Goal: Task Accomplishment & Management: Use online tool/utility

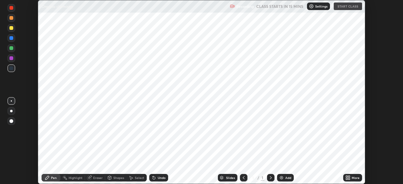
scroll to position [184, 402]
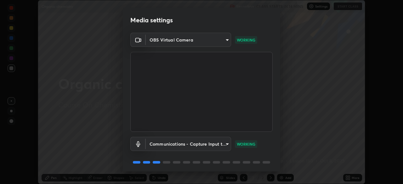
click at [224, 40] on body "Erase all Organic chemistry Recording CLASS STARTS IN 14 MINS Settings START CL…" at bounding box center [201, 92] width 403 height 184
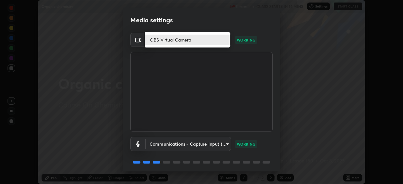
click at [218, 40] on li "OBS Virtual Camera" at bounding box center [187, 40] width 85 height 10
click at [219, 40] on div "OBS Virtual Camera" at bounding box center [201, 92] width 403 height 184
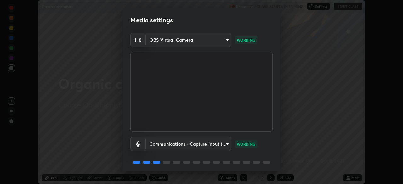
click at [225, 41] on body "Erase all Organic chemistry Recording CLASS STARTS IN 14 MINS Settings START CL…" at bounding box center [201, 92] width 403 height 184
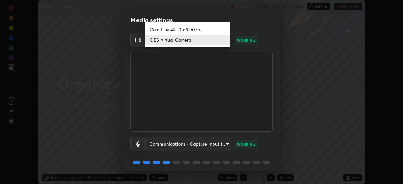
click at [207, 30] on li "Cam Link 4K (0fd9:007b)" at bounding box center [187, 29] width 85 height 10
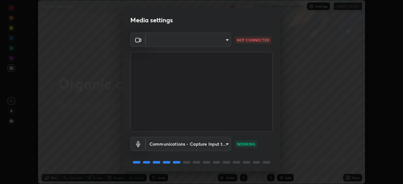
click at [227, 40] on body "Erase all Organic chemistry Recording CLASS STARTS IN 14 MINS Settings START CL…" at bounding box center [201, 92] width 403 height 184
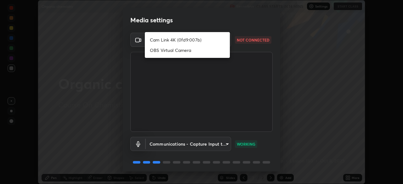
click at [200, 41] on li "Cam Link 4K (0fd9:007b)" at bounding box center [187, 40] width 85 height 10
type input "c97aa91cda86eae1118d137ade1633d3e3f2770da4944b2080c457d68818c9c1"
click at [200, 40] on li "Cam Link 4K (0fd9:007b)" at bounding box center [187, 40] width 85 height 10
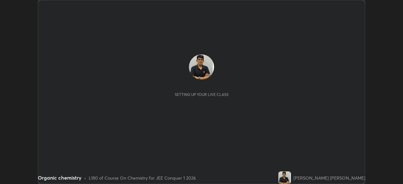
scroll to position [184, 402]
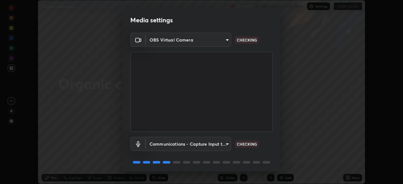
click at [228, 40] on body "Erase all Organic chemistry Recording CLASS STARTS IN 14 MINS Settings START CL…" at bounding box center [201, 92] width 403 height 184
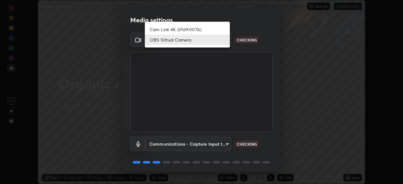
click at [206, 30] on li "Cam Link 4K (0fd9:007b)" at bounding box center [187, 29] width 85 height 10
type input "c97aa91cda86eae1118d137ade1633d3e3f2770da4944b2080c457d68818c9c1"
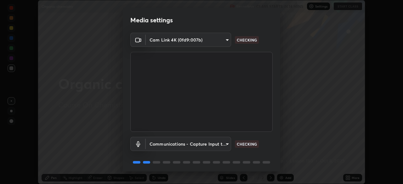
scroll to position [22, 0]
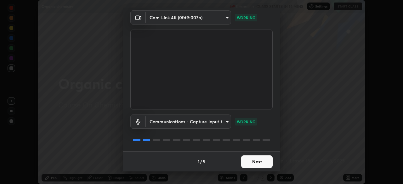
click at [266, 161] on button "Next" at bounding box center [256, 161] width 31 height 13
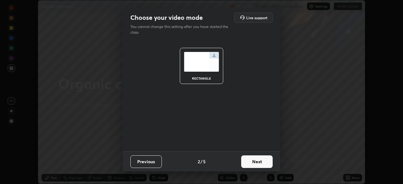
scroll to position [0, 0]
click at [267, 162] on button "Next" at bounding box center [256, 161] width 31 height 13
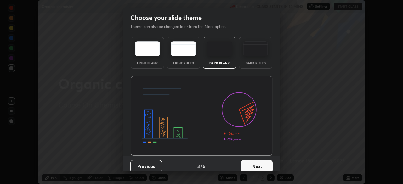
click at [266, 167] on button "Next" at bounding box center [256, 166] width 31 height 13
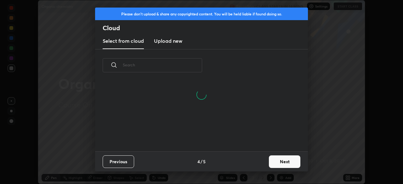
click at [285, 161] on button "Next" at bounding box center [284, 161] width 31 height 13
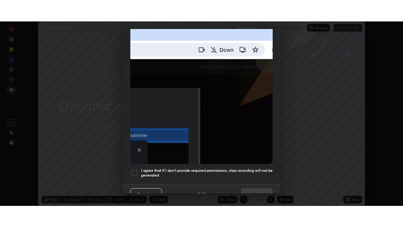
scroll to position [151, 0]
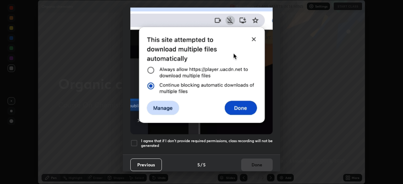
click at [135, 141] on div at bounding box center [134, 143] width 8 height 8
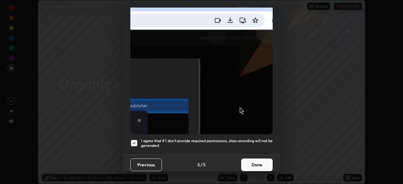
click at [255, 163] on button "Done" at bounding box center [256, 165] width 31 height 13
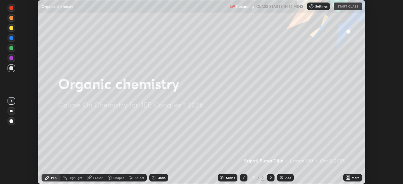
click at [351, 7] on div "Recording CLASS STARTS IN 14 MINS Settings START CLASS" at bounding box center [296, 6] width 132 height 12
click at [353, 8] on div "Recording CLASS STARTS IN 14 MINS Settings START CLASS" at bounding box center [296, 6] width 132 height 12
click at [354, 8] on div "Recording CLASS STARTS IN 14 MINS Settings START CLASS" at bounding box center [296, 6] width 132 height 12
click at [284, 177] on div "Add" at bounding box center [285, 178] width 17 height 8
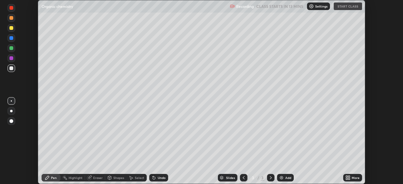
click at [346, 178] on icon at bounding box center [347, 179] width 2 height 2
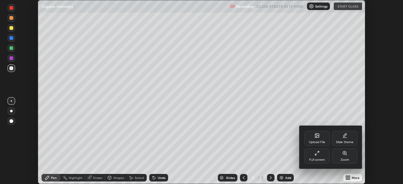
click at [318, 158] on div "Full screen" at bounding box center [317, 159] width 16 height 3
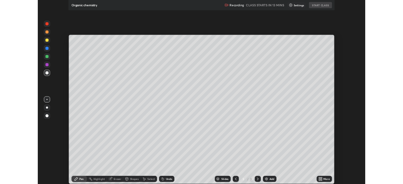
scroll to position [227, 403]
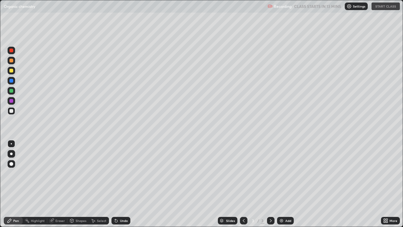
click at [15, 71] on div at bounding box center [12, 71] width 8 height 8
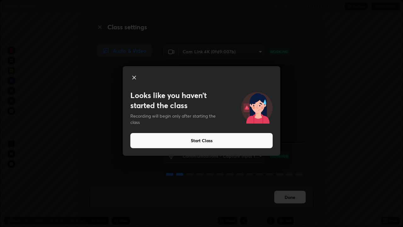
click at [263, 140] on button "Start Class" at bounding box center [201, 140] width 142 height 15
click at [246, 143] on button "Start Class" at bounding box center [201, 140] width 142 height 15
click at [211, 142] on button "Start Class" at bounding box center [201, 140] width 142 height 15
click at [208, 142] on button "Start Class" at bounding box center [201, 140] width 142 height 15
click at [207, 142] on button "Start Class" at bounding box center [201, 140] width 142 height 15
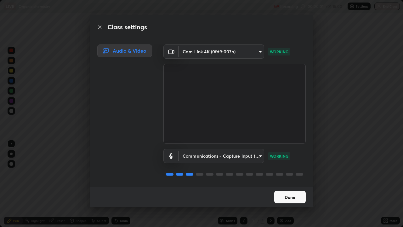
click at [286, 184] on button "Done" at bounding box center [289, 196] width 31 height 13
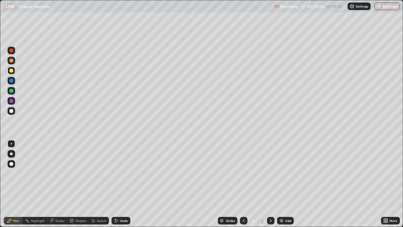
click at [386, 184] on icon at bounding box center [387, 222] width 2 height 2
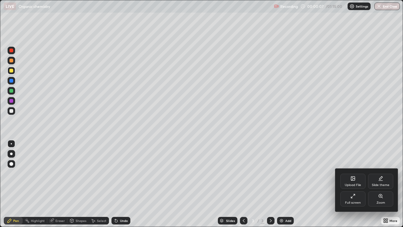
click at [357, 184] on div "Full screen" at bounding box center [352, 198] width 25 height 15
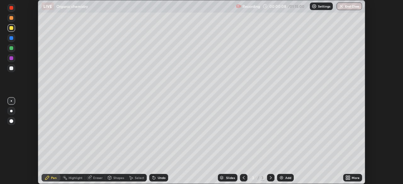
scroll to position [31284, 31065]
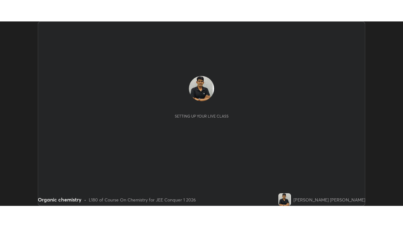
scroll to position [184, 402]
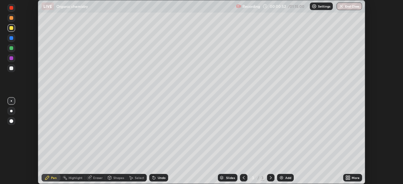
click at [347, 178] on icon at bounding box center [347, 177] width 5 height 5
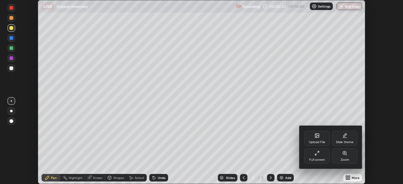
click at [318, 156] on div "Full screen" at bounding box center [316, 156] width 25 height 15
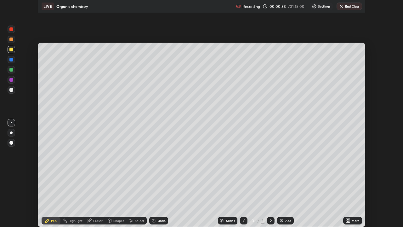
scroll to position [227, 403]
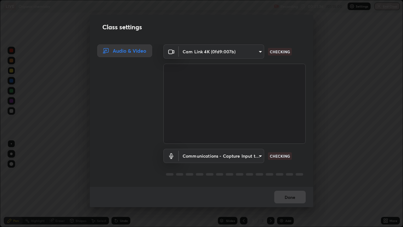
click at [269, 77] on video at bounding box center [234, 104] width 142 height 80
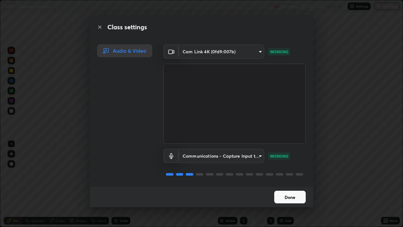
click at [303, 184] on button "Done" at bounding box center [289, 196] width 31 height 13
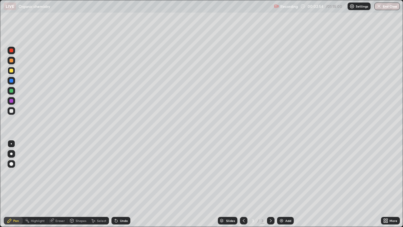
click at [13, 112] on div at bounding box center [12, 111] width 8 height 8
click at [10, 113] on div at bounding box center [12, 111] width 8 height 8
click at [283, 184] on div "Add" at bounding box center [285, 221] width 17 height 8
click at [12, 91] on div at bounding box center [11, 91] width 4 height 4
click at [13, 91] on div at bounding box center [11, 91] width 4 height 4
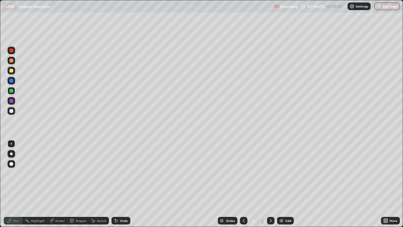
click at [12, 72] on div at bounding box center [11, 71] width 4 height 4
click at [11, 71] on div at bounding box center [11, 71] width 4 height 4
click at [12, 102] on div at bounding box center [11, 101] width 4 height 4
click at [12, 103] on div at bounding box center [12, 101] width 8 height 8
click at [282, 184] on img at bounding box center [281, 220] width 5 height 5
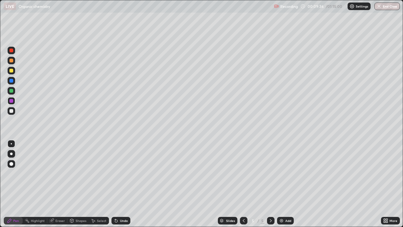
click at [243, 184] on icon at bounding box center [243, 220] width 5 height 5
click at [270, 184] on icon at bounding box center [270, 220] width 5 height 5
click at [11, 91] on div at bounding box center [11, 91] width 4 height 4
click at [115, 184] on icon at bounding box center [116, 220] width 3 height 3
click at [117, 184] on div "Undo" at bounding box center [120, 221] width 19 height 8
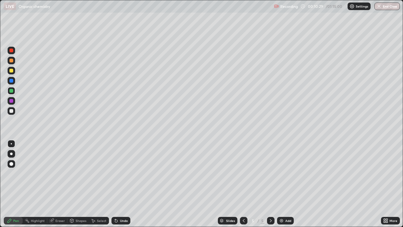
click at [115, 184] on icon at bounding box center [116, 220] width 3 height 3
click at [120, 184] on div "Undo" at bounding box center [124, 220] width 8 height 3
click at [118, 184] on div "Undo" at bounding box center [120, 221] width 19 height 8
click at [243, 184] on icon at bounding box center [243, 220] width 5 height 5
click at [242, 184] on icon at bounding box center [243, 220] width 5 height 5
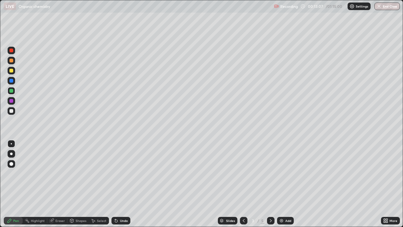
click at [269, 184] on icon at bounding box center [270, 220] width 5 height 5
click at [271, 184] on div at bounding box center [271, 221] width 8 height 8
click at [281, 184] on img at bounding box center [281, 220] width 5 height 5
click at [12, 71] on div at bounding box center [11, 71] width 4 height 4
click at [11, 72] on div at bounding box center [11, 71] width 4 height 4
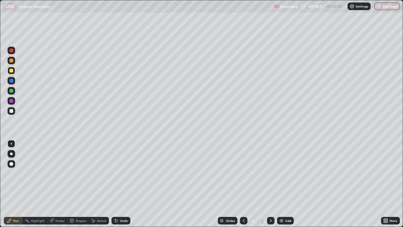
click at [12, 112] on div at bounding box center [11, 111] width 4 height 4
click at [13, 112] on div at bounding box center [11, 111] width 4 height 4
click at [243, 184] on icon at bounding box center [243, 220] width 5 height 5
click at [245, 184] on icon at bounding box center [243, 220] width 5 height 5
click at [270, 184] on icon at bounding box center [270, 220] width 5 height 5
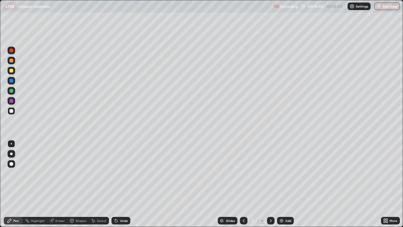
click at [283, 184] on img at bounding box center [281, 220] width 5 height 5
click at [12, 71] on div at bounding box center [11, 71] width 4 height 4
click at [11, 71] on div at bounding box center [11, 71] width 4 height 4
click at [11, 91] on div at bounding box center [11, 91] width 4 height 4
click at [12, 93] on div at bounding box center [12, 91] width 8 height 8
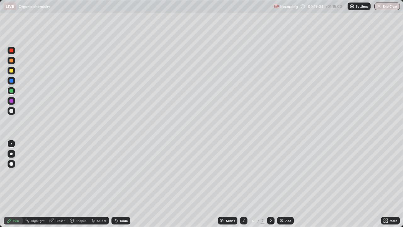
click at [117, 184] on icon at bounding box center [116, 220] width 5 height 5
click at [115, 184] on icon at bounding box center [115, 219] width 1 height 1
click at [282, 184] on img at bounding box center [281, 220] width 5 height 5
click at [12, 71] on div at bounding box center [11, 71] width 4 height 4
click at [12, 72] on div at bounding box center [11, 71] width 4 height 4
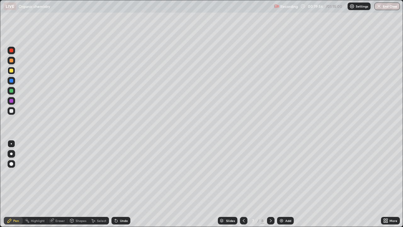
click at [12, 102] on div at bounding box center [11, 101] width 4 height 4
click at [13, 102] on div at bounding box center [12, 101] width 8 height 8
click at [13, 91] on div at bounding box center [11, 91] width 4 height 4
click at [14, 111] on div at bounding box center [12, 111] width 8 height 8
click at [14, 92] on div at bounding box center [12, 91] width 8 height 8
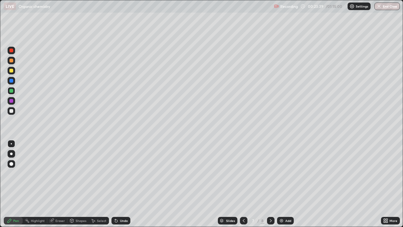
click at [12, 72] on div at bounding box center [11, 71] width 4 height 4
click at [11, 71] on div at bounding box center [11, 71] width 4 height 4
click at [284, 184] on div "Add" at bounding box center [285, 221] width 17 height 8
click at [115, 184] on icon at bounding box center [115, 219] width 1 height 1
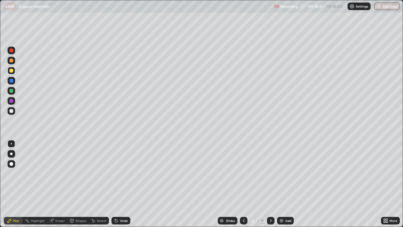
click at [11, 112] on div at bounding box center [11, 111] width 4 height 4
click at [119, 184] on div "Undo" at bounding box center [120, 221] width 19 height 8
click at [282, 184] on img at bounding box center [281, 220] width 5 height 5
click at [272, 184] on icon at bounding box center [270, 220] width 5 height 5
click at [242, 184] on icon at bounding box center [243, 220] width 2 height 3
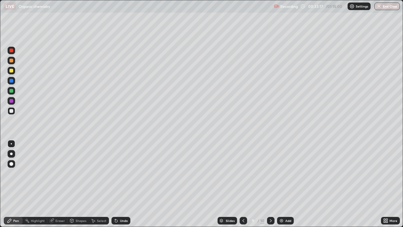
click at [243, 184] on icon at bounding box center [243, 220] width 5 height 5
click at [270, 184] on icon at bounding box center [270, 220] width 5 height 5
click at [270, 184] on icon at bounding box center [271, 220] width 2 height 3
click at [281, 184] on img at bounding box center [281, 220] width 5 height 5
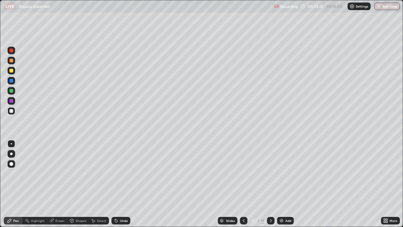
click at [13, 92] on div at bounding box center [11, 91] width 4 height 4
click at [12, 92] on div at bounding box center [11, 91] width 4 height 4
click at [282, 184] on img at bounding box center [281, 220] width 5 height 5
click at [283, 184] on img at bounding box center [281, 220] width 5 height 5
click at [13, 71] on div at bounding box center [11, 71] width 4 height 4
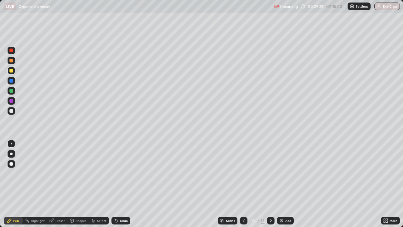
click at [13, 72] on div at bounding box center [12, 71] width 8 height 8
click at [13, 91] on div at bounding box center [11, 91] width 4 height 4
click at [13, 112] on div at bounding box center [12, 111] width 8 height 8
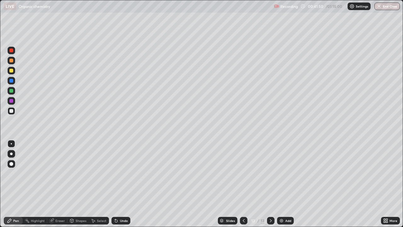
click at [280, 184] on img at bounding box center [281, 220] width 5 height 5
click at [11, 71] on div at bounding box center [11, 71] width 4 height 4
click at [11, 111] on div at bounding box center [11, 111] width 4 height 4
click at [12, 112] on div at bounding box center [11, 111] width 4 height 4
click at [282, 184] on img at bounding box center [281, 220] width 5 height 5
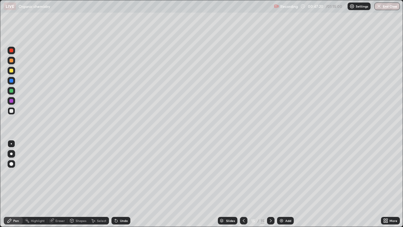
click at [12, 73] on div at bounding box center [12, 71] width 8 height 8
click at [12, 74] on div at bounding box center [12, 71] width 8 height 8
click at [12, 111] on div at bounding box center [11, 111] width 4 height 4
click at [12, 112] on div at bounding box center [11, 111] width 4 height 4
click at [115, 184] on icon at bounding box center [116, 220] width 3 height 3
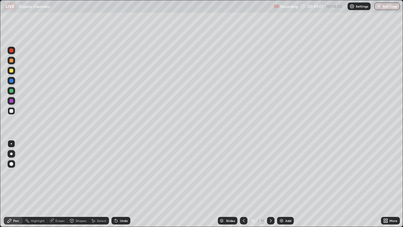
click at [116, 184] on icon at bounding box center [116, 220] width 5 height 5
click at [117, 184] on icon at bounding box center [116, 220] width 5 height 5
click at [117, 184] on div "Undo" at bounding box center [120, 221] width 19 height 8
click at [120, 184] on div "Undo" at bounding box center [124, 220] width 8 height 3
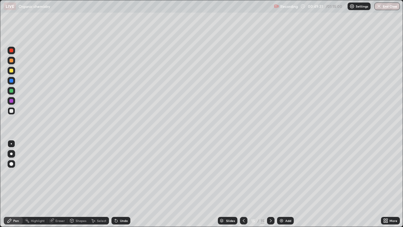
click at [12, 92] on div at bounding box center [11, 91] width 4 height 4
click at [115, 184] on icon at bounding box center [115, 219] width 1 height 1
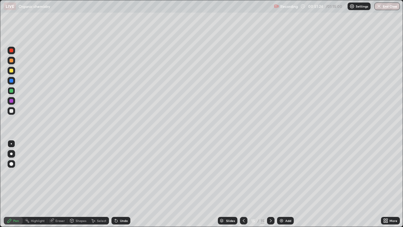
click at [280, 184] on img at bounding box center [281, 220] width 5 height 5
click at [13, 74] on div at bounding box center [12, 71] width 8 height 8
click at [243, 184] on icon at bounding box center [243, 220] width 5 height 5
click at [273, 184] on div at bounding box center [271, 221] width 8 height 8
click at [282, 184] on img at bounding box center [281, 220] width 5 height 5
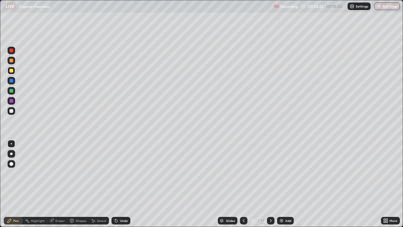
click at [13, 62] on div at bounding box center [11, 61] width 4 height 4
click at [12, 61] on div at bounding box center [11, 61] width 4 height 4
click at [12, 112] on div at bounding box center [11, 111] width 4 height 4
click at [11, 111] on div at bounding box center [11, 111] width 4 height 4
click at [11, 71] on div at bounding box center [11, 71] width 4 height 4
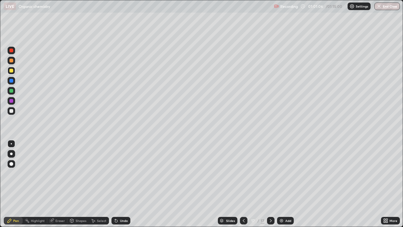
click at [12, 73] on div at bounding box center [12, 71] width 8 height 8
click at [116, 184] on icon at bounding box center [116, 220] width 5 height 5
click at [115, 184] on icon at bounding box center [115, 219] width 1 height 1
click at [118, 184] on div "Undo" at bounding box center [120, 221] width 19 height 8
click at [120, 184] on div "Undo" at bounding box center [120, 221] width 19 height 8
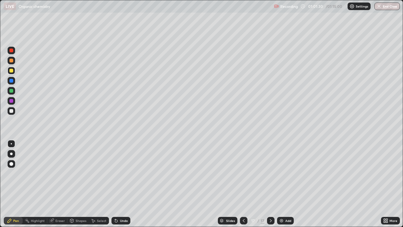
click at [121, 184] on div "Undo" at bounding box center [120, 221] width 19 height 8
click at [121, 184] on div "Undo" at bounding box center [124, 220] width 8 height 3
click at [122, 184] on div "Undo" at bounding box center [124, 220] width 8 height 3
click at [124, 184] on div "Undo" at bounding box center [120, 221] width 19 height 8
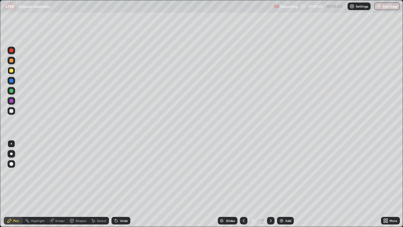
click at [123, 184] on div "Undo" at bounding box center [124, 220] width 8 height 3
click at [124, 184] on div "Undo" at bounding box center [124, 220] width 8 height 3
click at [125, 184] on div "Undo" at bounding box center [120, 221] width 19 height 8
click at [126, 184] on div "Undo" at bounding box center [120, 221] width 19 height 8
click at [12, 70] on div at bounding box center [11, 71] width 4 height 4
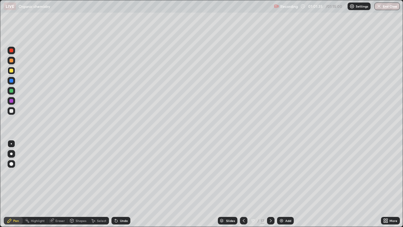
click at [14, 73] on div at bounding box center [12, 71] width 8 height 8
click at [13, 92] on div at bounding box center [12, 91] width 8 height 8
click at [11, 101] on div at bounding box center [11, 101] width 4 height 4
click at [12, 103] on div at bounding box center [12, 101] width 8 height 8
click at [11, 94] on div at bounding box center [12, 91] width 8 height 8
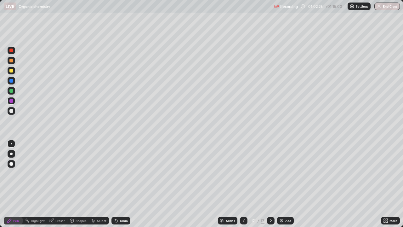
click at [11, 94] on div at bounding box center [12, 91] width 8 height 8
click at [12, 71] on div at bounding box center [11, 71] width 4 height 4
click at [12, 73] on div at bounding box center [12, 71] width 8 height 8
click at [12, 111] on div at bounding box center [11, 111] width 4 height 4
click at [11, 111] on div at bounding box center [11, 111] width 4 height 4
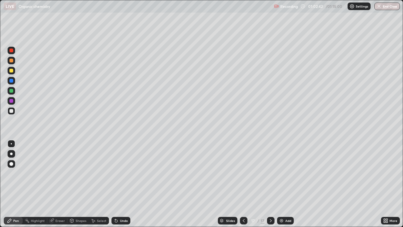
click at [115, 184] on icon at bounding box center [116, 220] width 3 height 3
click at [284, 184] on div "Add" at bounding box center [285, 221] width 17 height 8
click at [11, 63] on div at bounding box center [12, 61] width 8 height 8
click at [12, 63] on div at bounding box center [12, 61] width 8 height 8
click at [13, 73] on div at bounding box center [12, 71] width 8 height 8
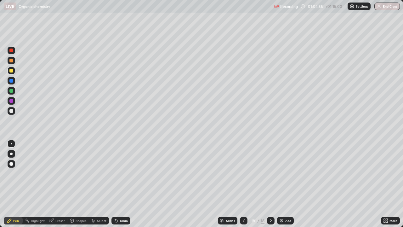
click at [12, 92] on div at bounding box center [11, 91] width 4 height 4
click at [13, 92] on div at bounding box center [11, 91] width 4 height 4
click at [63, 184] on div "Eraser" at bounding box center [59, 220] width 9 height 3
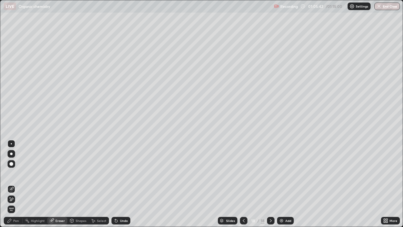
click at [25, 184] on circle at bounding box center [25, 219] width 1 height 1
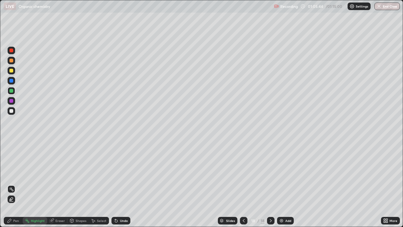
click at [115, 184] on icon at bounding box center [116, 220] width 3 height 3
click at [61, 184] on div "Eraser" at bounding box center [59, 220] width 9 height 3
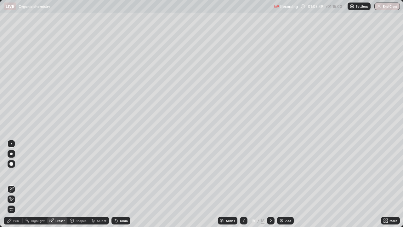
click at [17, 184] on div "Pen" at bounding box center [13, 221] width 19 height 8
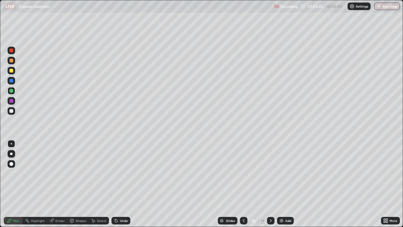
click at [285, 184] on div "Add" at bounding box center [288, 220] width 6 height 3
click at [13, 82] on div at bounding box center [12, 81] width 8 height 8
click at [12, 111] on div at bounding box center [11, 111] width 4 height 4
click at [13, 112] on div at bounding box center [11, 111] width 4 height 4
click at [12, 71] on div at bounding box center [11, 71] width 4 height 4
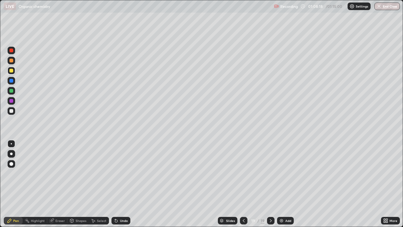
click at [11, 71] on div at bounding box center [11, 71] width 4 height 4
click at [12, 91] on div at bounding box center [11, 91] width 4 height 4
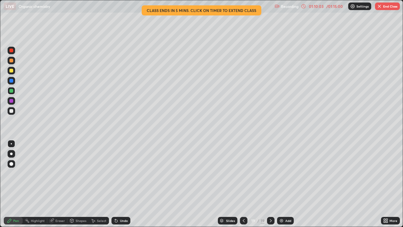
click at [221, 184] on icon at bounding box center [221, 220] width 3 height 2
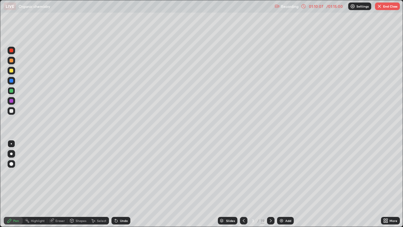
scroll to position [0, 0]
click at [270, 184] on icon at bounding box center [271, 220] width 2 height 3
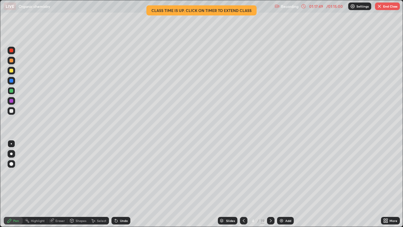
click at [270, 184] on icon at bounding box center [270, 220] width 5 height 5
click at [243, 184] on icon at bounding box center [244, 220] width 2 height 3
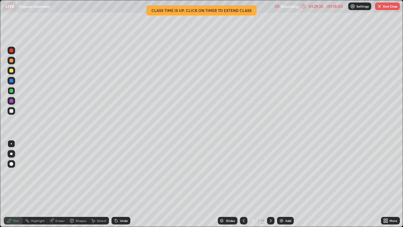
click at [270, 184] on icon at bounding box center [270, 220] width 5 height 5
click at [269, 184] on icon at bounding box center [270, 220] width 5 height 5
click at [270, 184] on icon at bounding box center [270, 220] width 5 height 5
click at [273, 184] on div at bounding box center [271, 221] width 8 height 8
click at [270, 184] on icon at bounding box center [271, 220] width 2 height 3
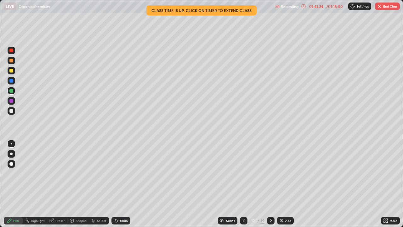
click at [270, 184] on icon at bounding box center [270, 220] width 5 height 5
click at [269, 184] on icon at bounding box center [270, 220] width 5 height 5
click at [270, 184] on icon at bounding box center [270, 220] width 5 height 5
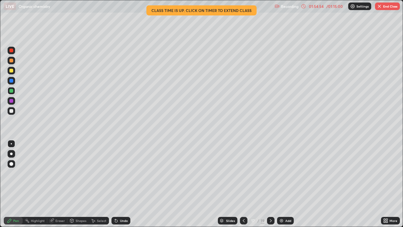
click at [273, 184] on div at bounding box center [271, 220] width 8 height 13
click at [270, 184] on icon at bounding box center [270, 220] width 5 height 5
click at [384, 7] on button "End Class" at bounding box center [387, 7] width 25 height 8
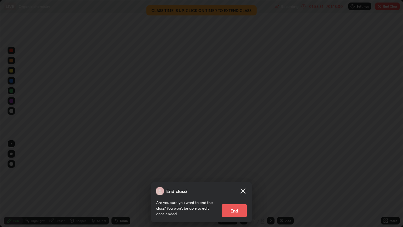
click at [238, 184] on button "End" at bounding box center [234, 210] width 25 height 13
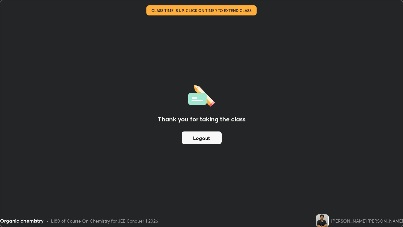
click at [207, 133] on button "Logout" at bounding box center [202, 137] width 40 height 13
